Goal: Navigation & Orientation: Go to known website

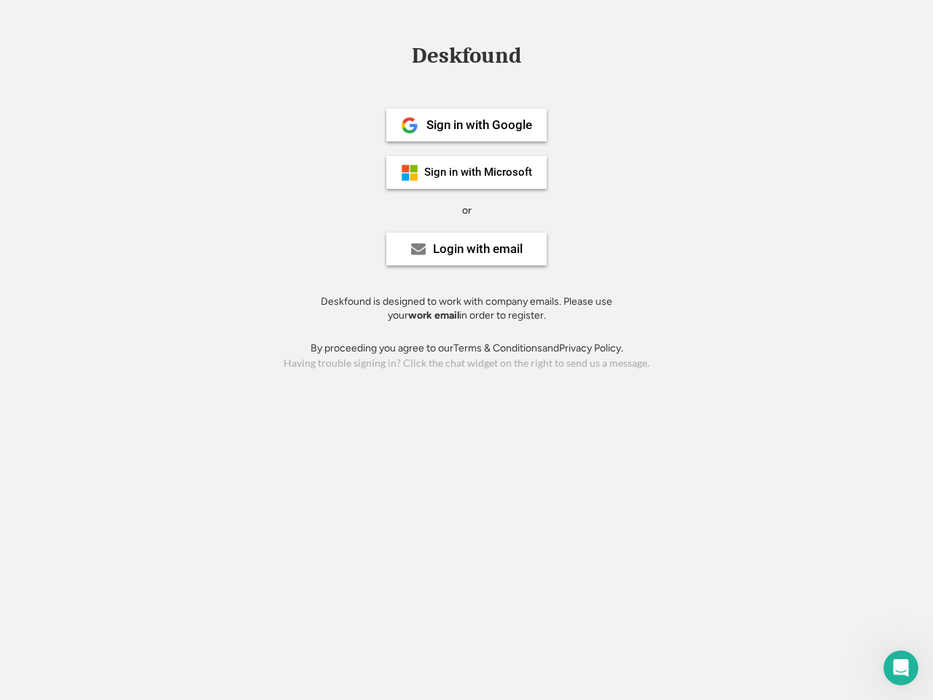
click at [467, 209] on div "or" at bounding box center [466, 210] width 9 height 15
click at [467, 58] on div "Deskfound" at bounding box center [467, 55] width 124 height 23
click at [399, 55] on div "Deskfound" at bounding box center [466, 58] width 933 height 28
click at [467, 58] on div "Deskfound" at bounding box center [467, 55] width 124 height 23
click at [467, 210] on div "or" at bounding box center [466, 210] width 9 height 15
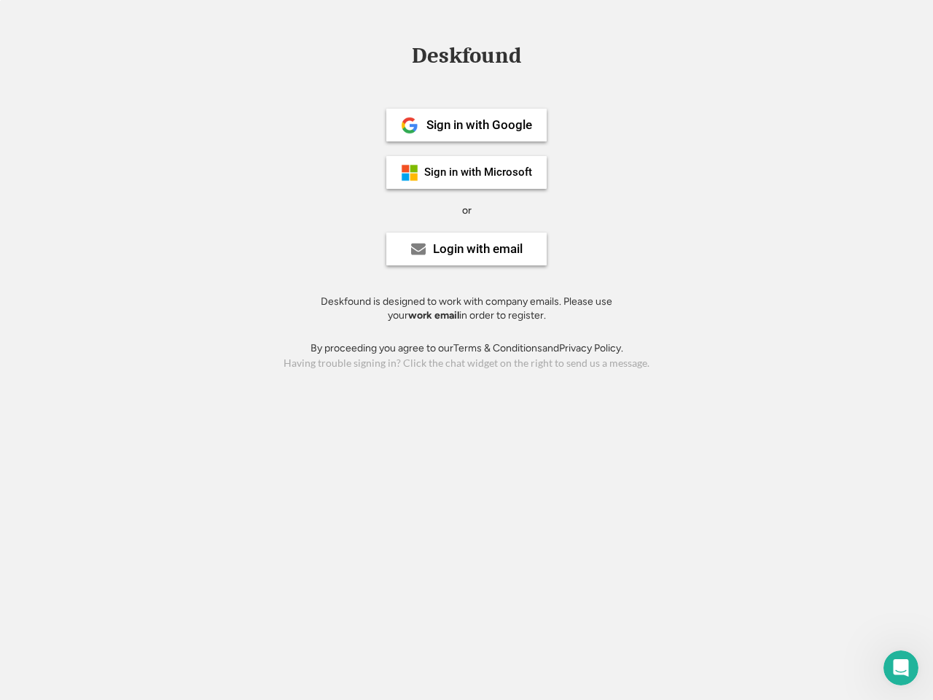
click at [467, 125] on div "Sign in with Google" at bounding box center [480, 125] width 106 height 12
click at [479, 125] on div "Sign in with Google" at bounding box center [480, 125] width 106 height 12
click at [410, 125] on img at bounding box center [410, 126] width 18 height 18
click at [467, 172] on div "Sign in with Microsoft" at bounding box center [478, 172] width 108 height 11
click at [479, 172] on div "Sign in with Microsoft" at bounding box center [478, 172] width 108 height 11
